Goal: Check status

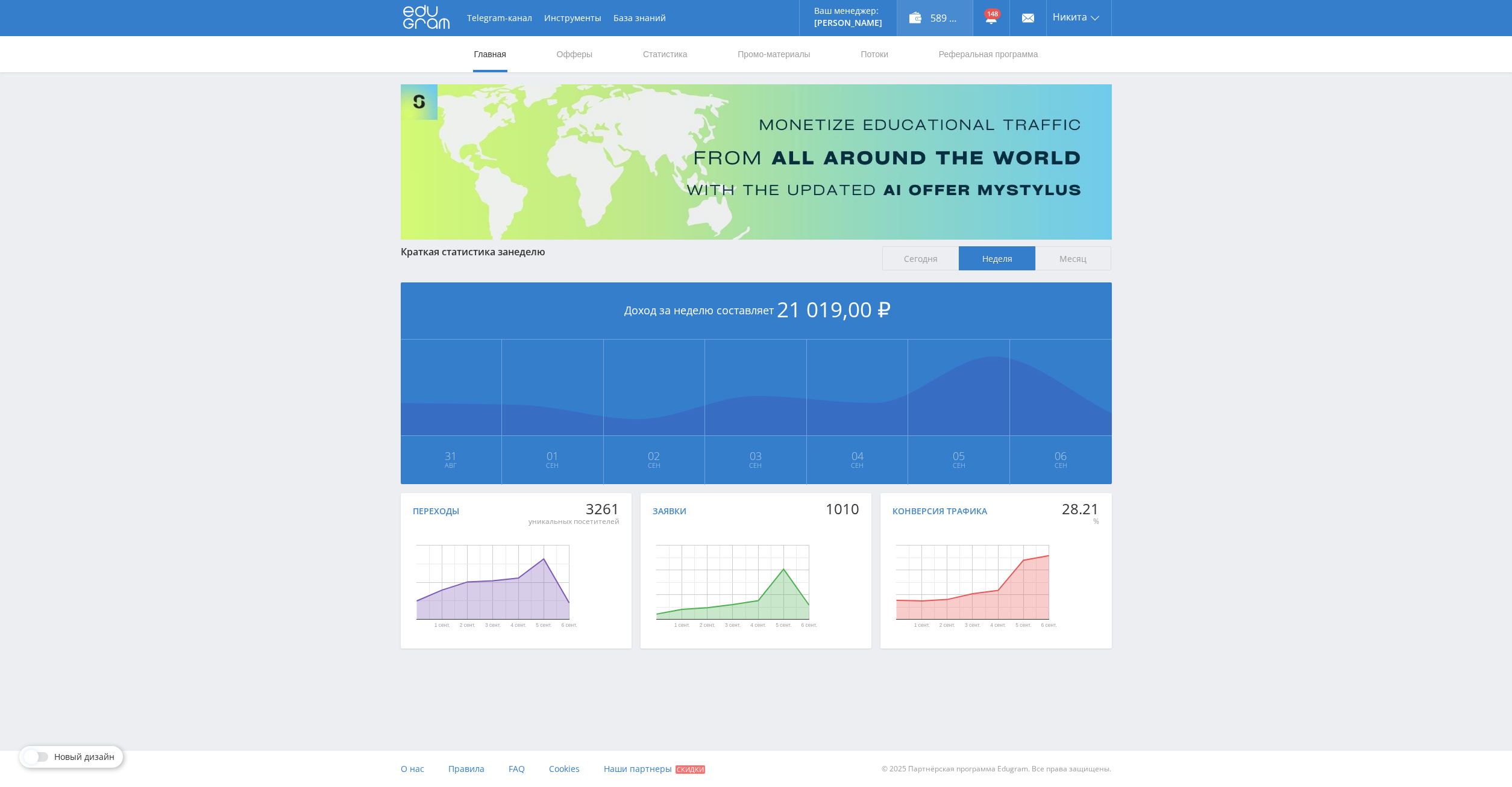
click at [936, 19] on div "589 070,00 ₽" at bounding box center [935, 18] width 75 height 36
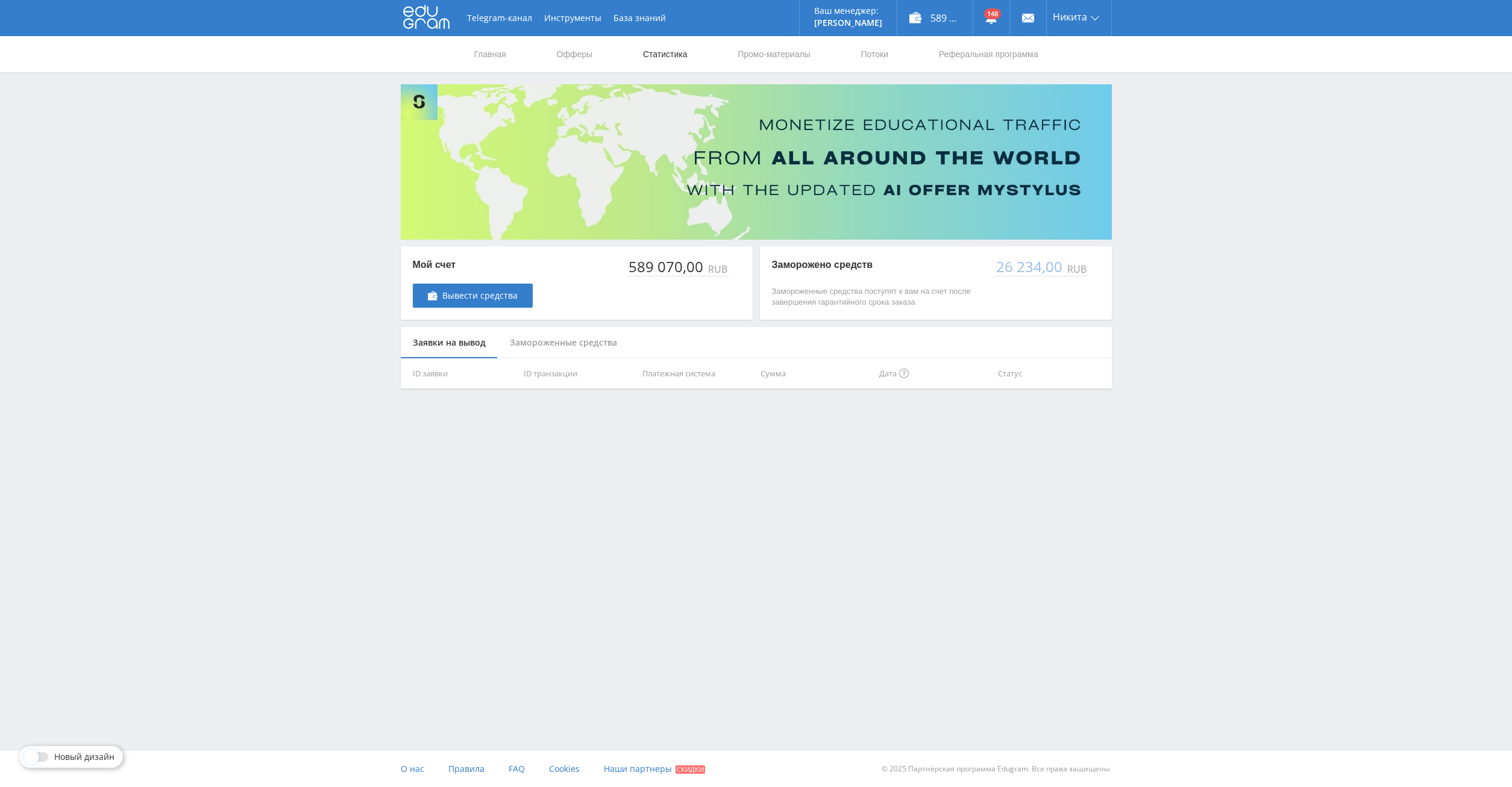
click at [669, 61] on link "Статистика" at bounding box center [665, 54] width 47 height 36
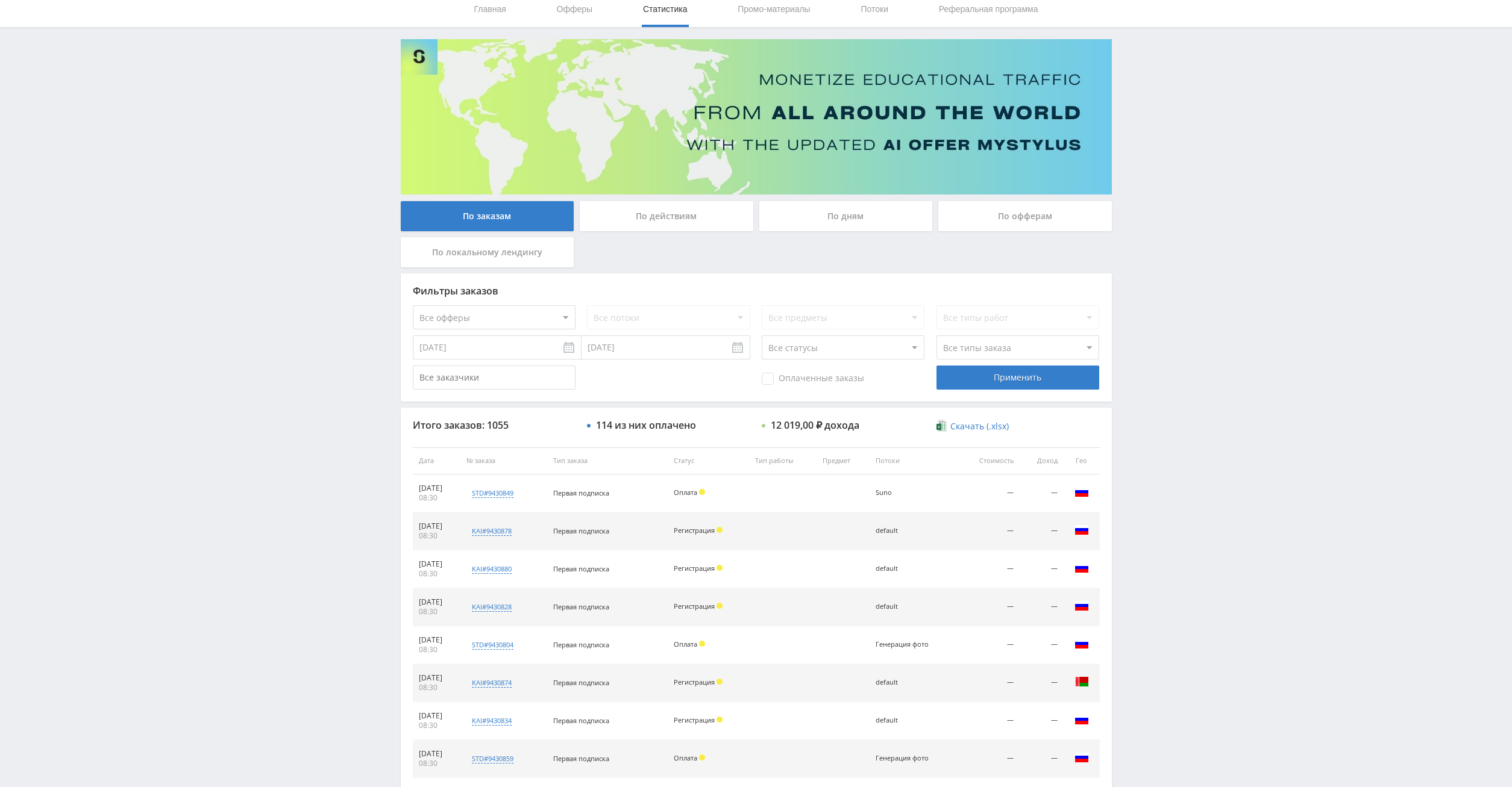
scroll to position [40, 0]
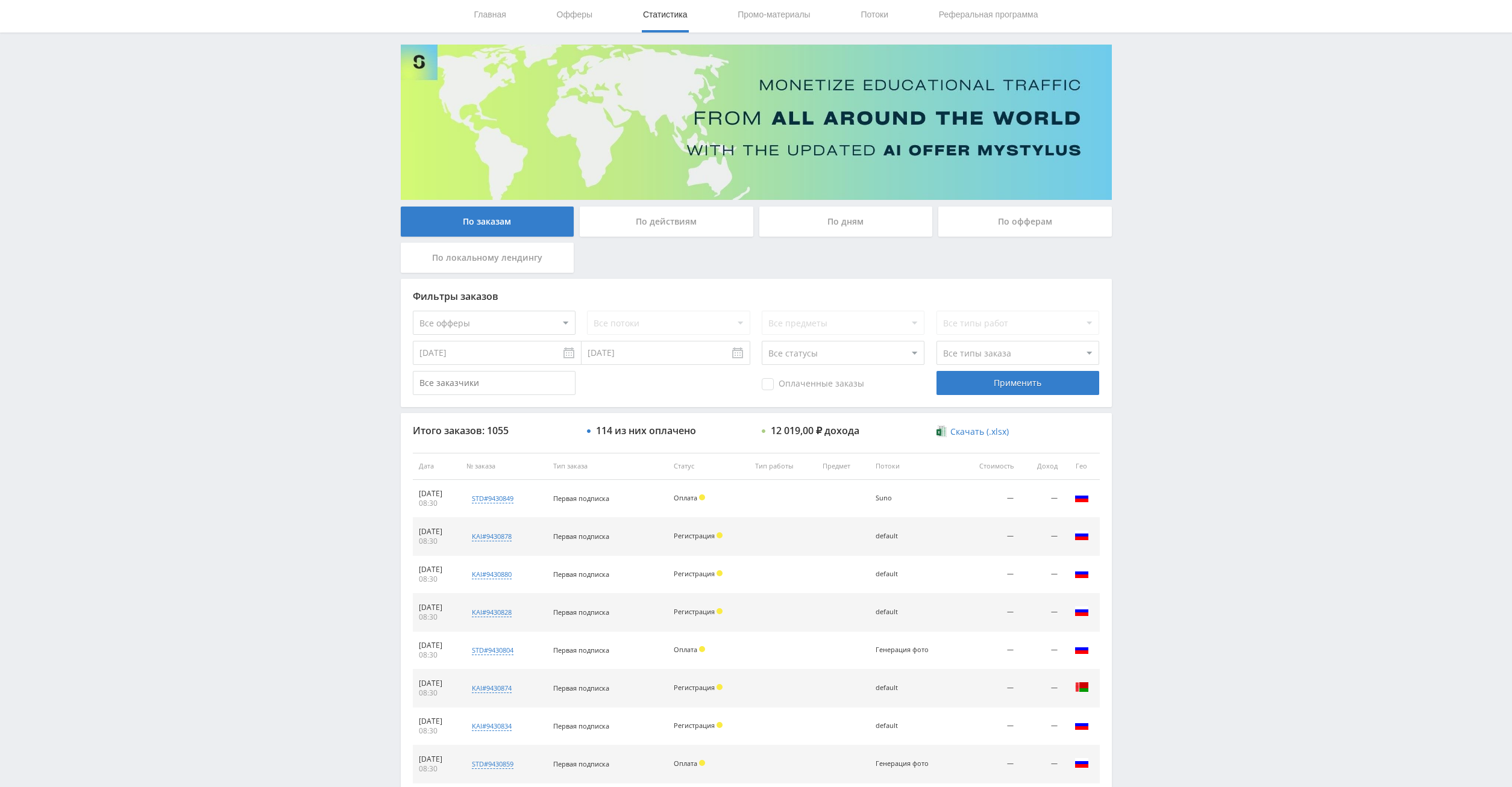
click at [854, 219] on div "По дням" at bounding box center [845, 222] width 174 height 30
click at [0, 0] on input "По дням" at bounding box center [0, 0] width 0 height 0
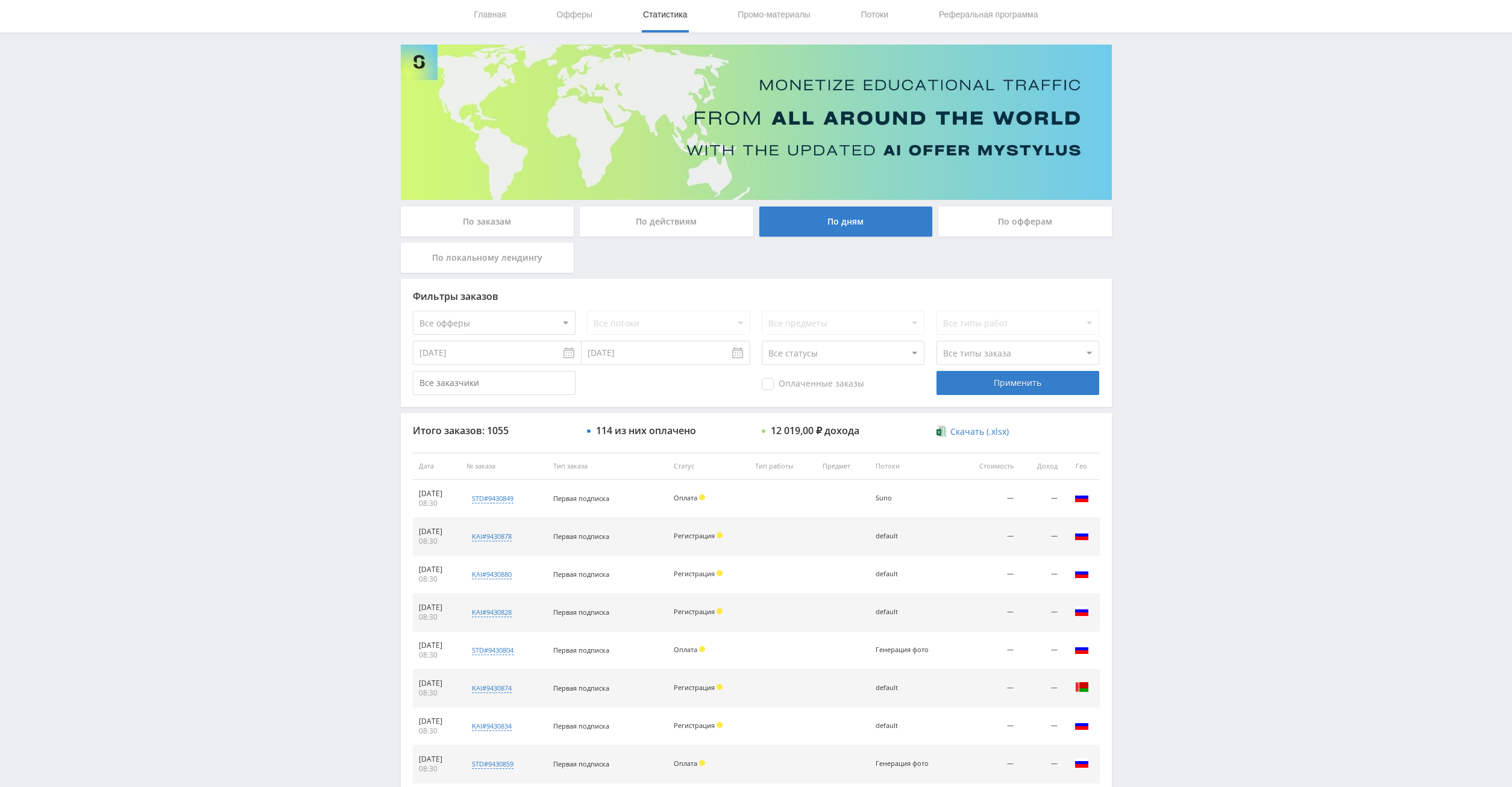
scroll to position [0, 0]
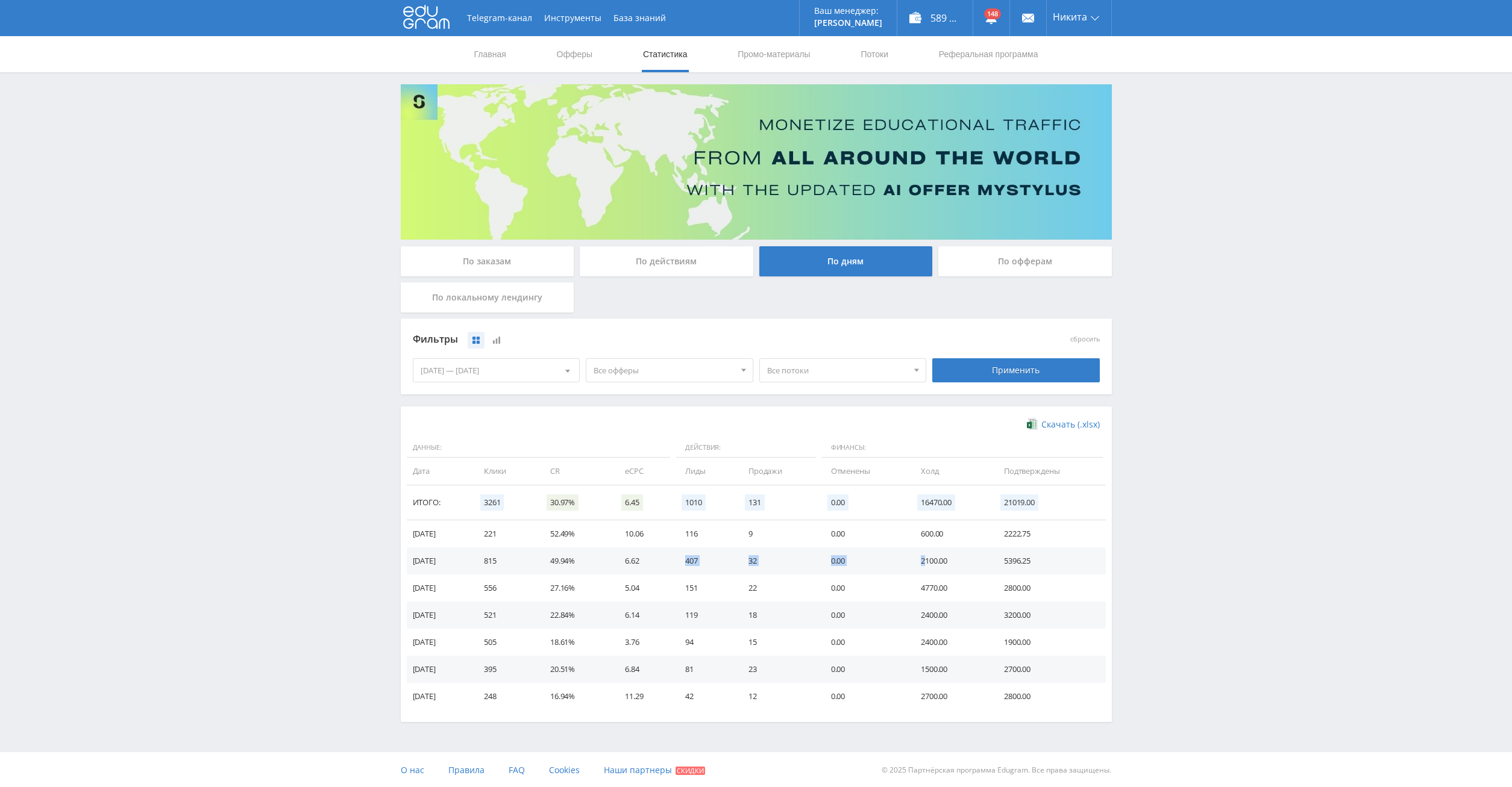
drag, startPoint x: 929, startPoint y: 561, endPoint x: 680, endPoint y: 552, distance: 249.2
click at [680, 552] on tr "[DATE] 815 49.94% 6.62 407 32 0.00 2100.00 5396.25" at bounding box center [756, 561] width 699 height 28
click at [1303, 342] on div "Telegram-канал Инструменты База знаний Ваш менеджер: [PERSON_NAME] Alex Online …" at bounding box center [756, 394] width 1512 height 788
